Goal: Transaction & Acquisition: Purchase product/service

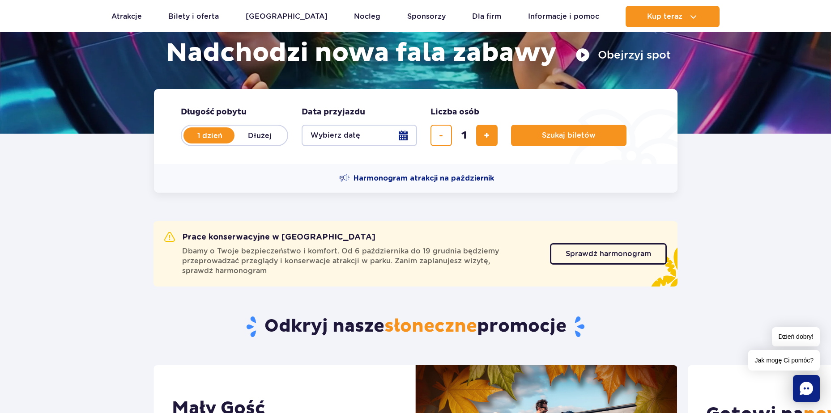
scroll to position [223, 0]
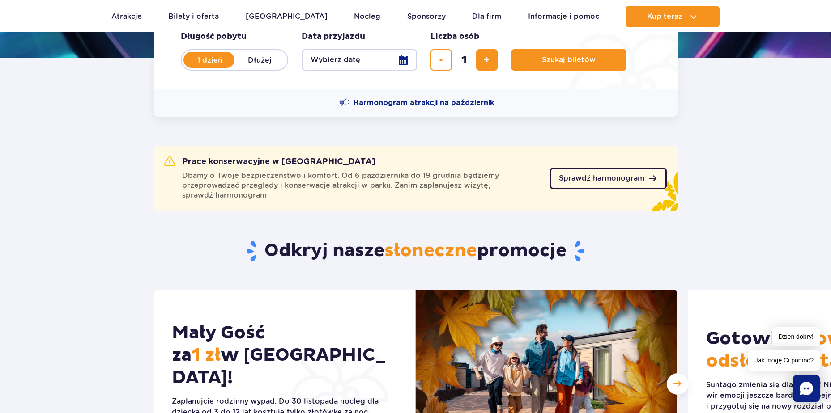
click at [588, 177] on span "Sprawdź harmonogram" at bounding box center [601, 178] width 85 height 7
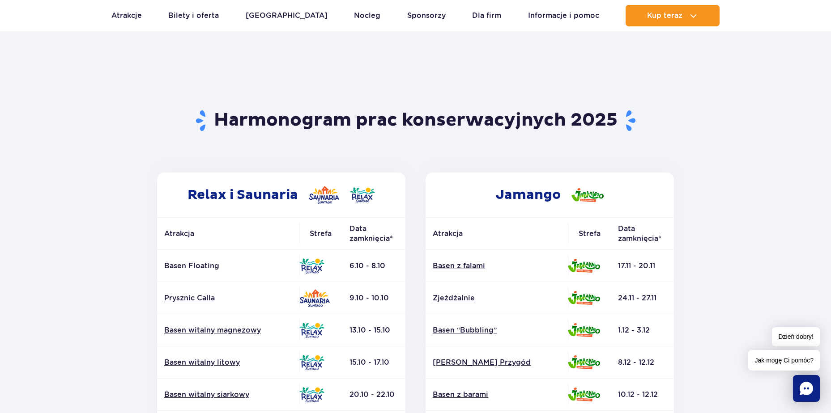
scroll to position [16, 0]
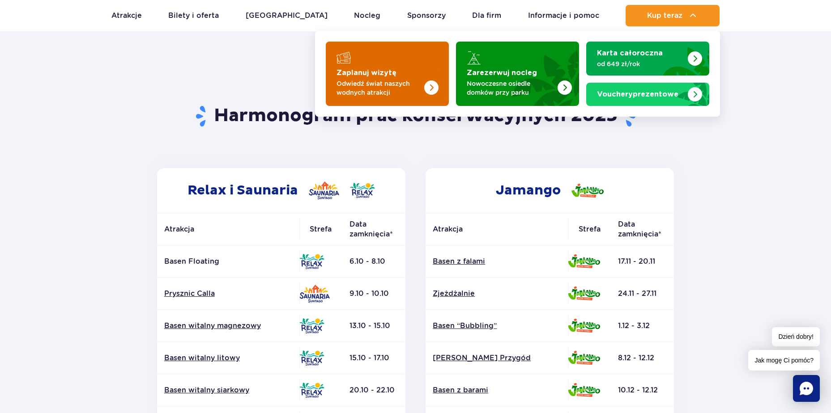
click at [381, 68] on img "Zaplanuj wizytę" at bounding box center [413, 71] width 71 height 70
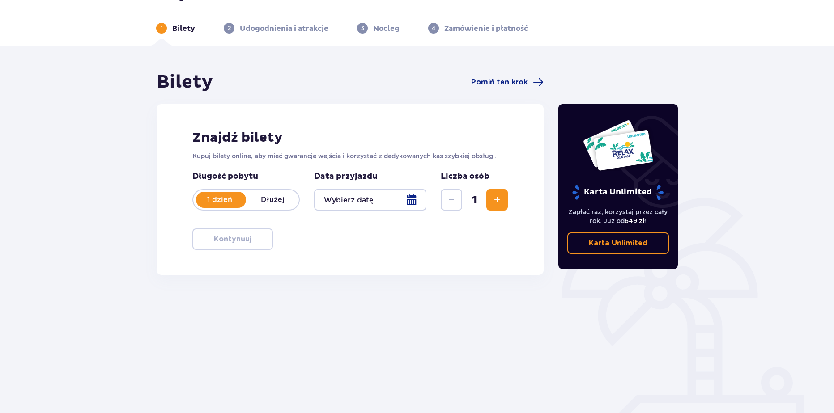
scroll to position [26, 0]
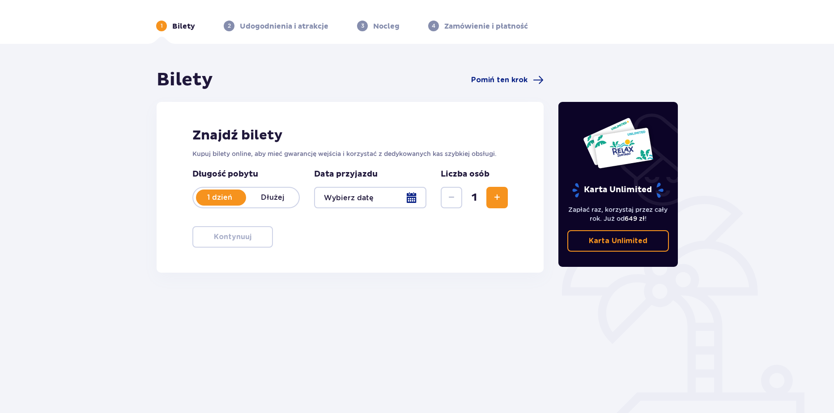
click at [379, 194] on div at bounding box center [370, 197] width 112 height 21
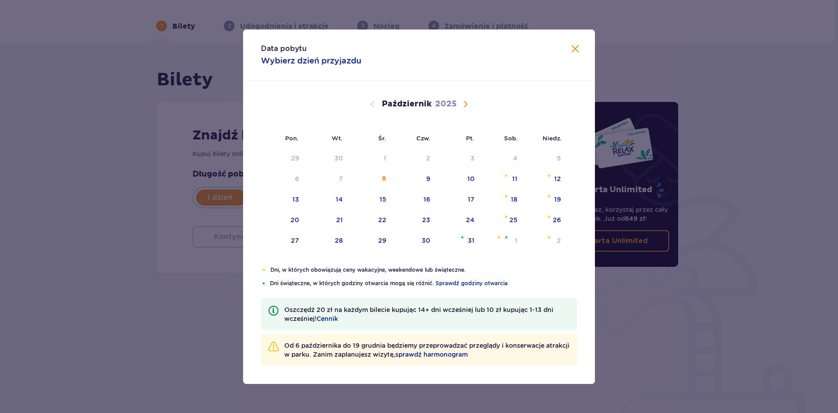
click at [466, 101] on span "Następny miesiąc" at bounding box center [465, 104] width 11 height 11
click at [294, 219] on div "17" at bounding box center [295, 220] width 7 height 9
type input "17.11.25"
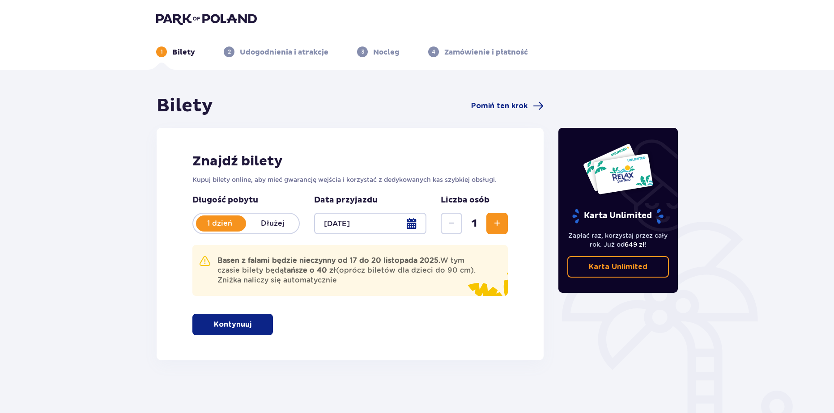
drag, startPoint x: 211, startPoint y: 18, endPoint x: 225, endPoint y: 6, distance: 18.7
click at [211, 18] on img at bounding box center [206, 19] width 101 height 13
